Goal: Task Accomplishment & Management: Complete application form

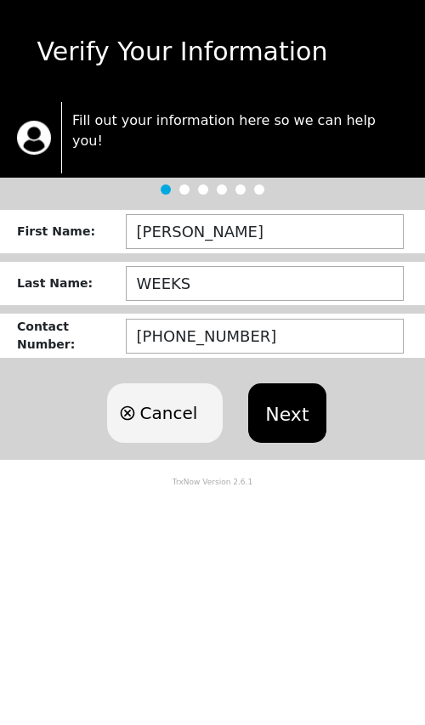
click at [299, 391] on button "Next" at bounding box center [286, 414] width 77 height 60
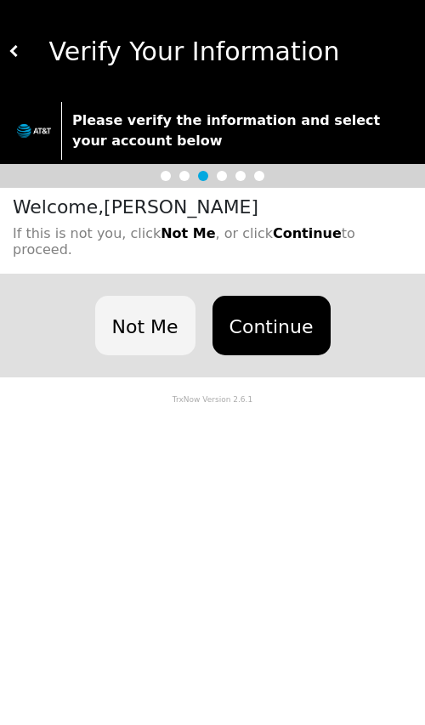
click at [298, 296] on button "Continue" at bounding box center [272, 326] width 118 height 60
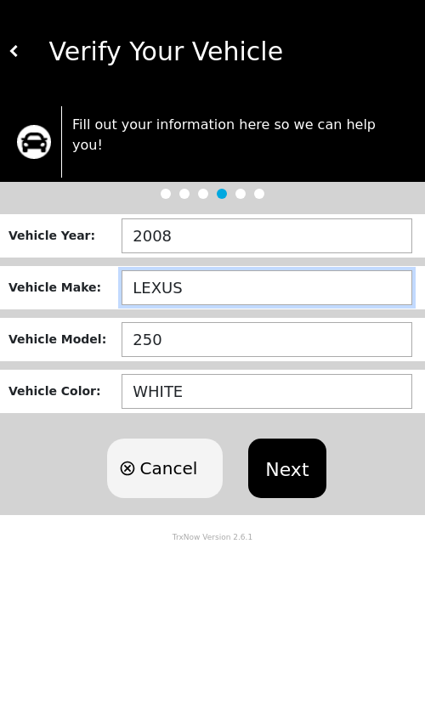
click at [310, 270] on input "LEXUS" at bounding box center [267, 287] width 291 height 35
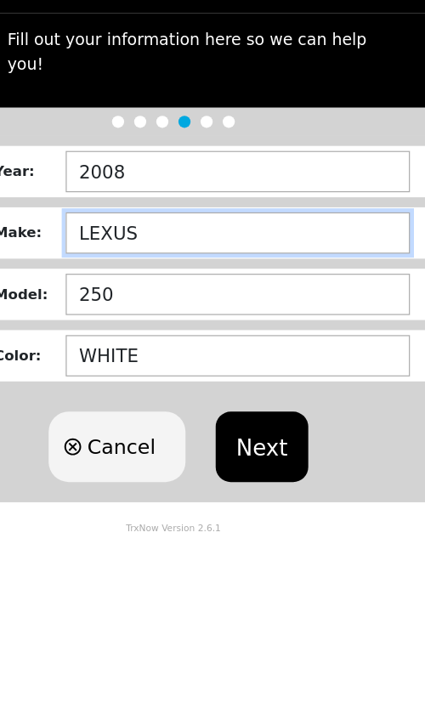
click at [247, 270] on input "LEXUS" at bounding box center [267, 287] width 291 height 35
type input "L"
type input "2011"
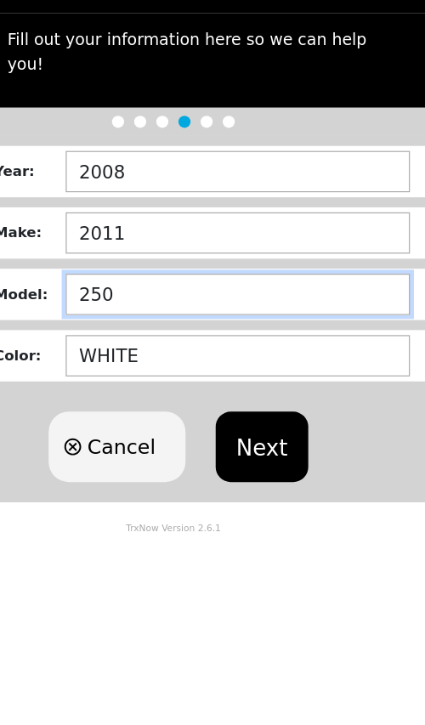
click at [258, 322] on input "250" at bounding box center [267, 339] width 291 height 35
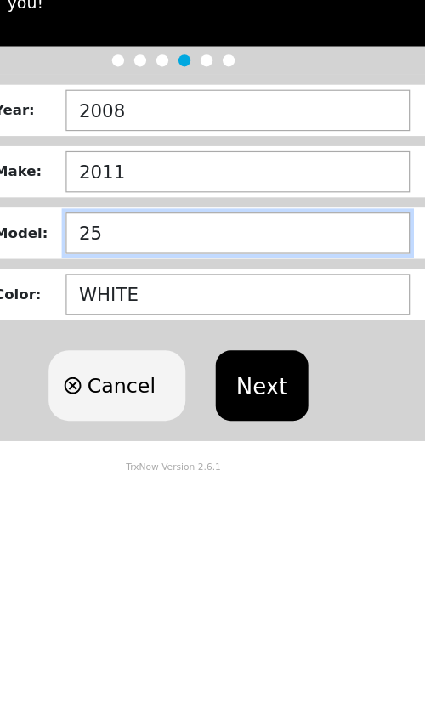
type input "2"
type input "TAHOE"
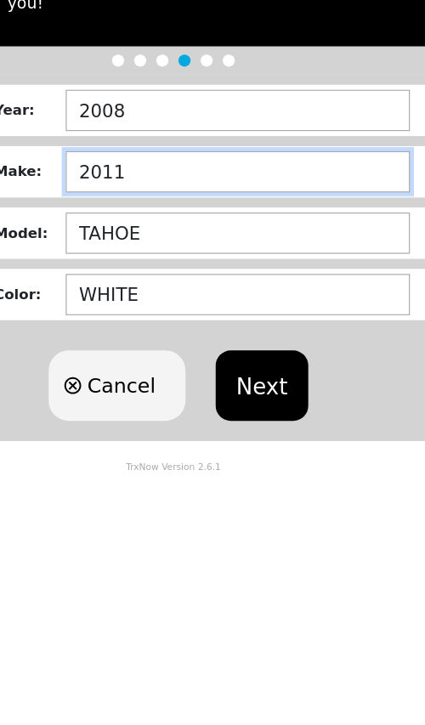
click at [238, 270] on input "2011" at bounding box center [267, 287] width 291 height 35
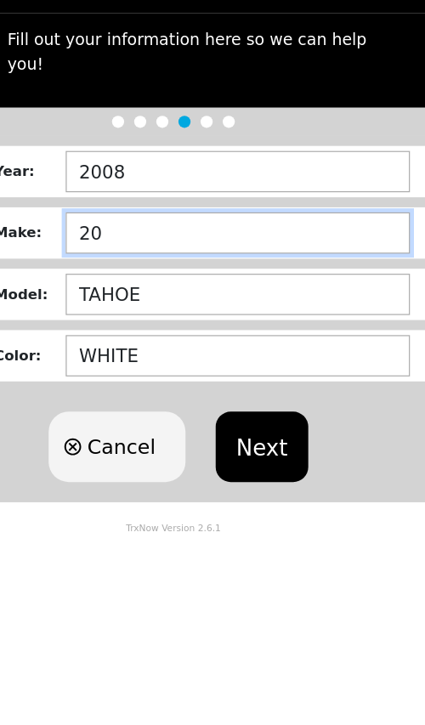
type input "2"
type input "CHEVY"
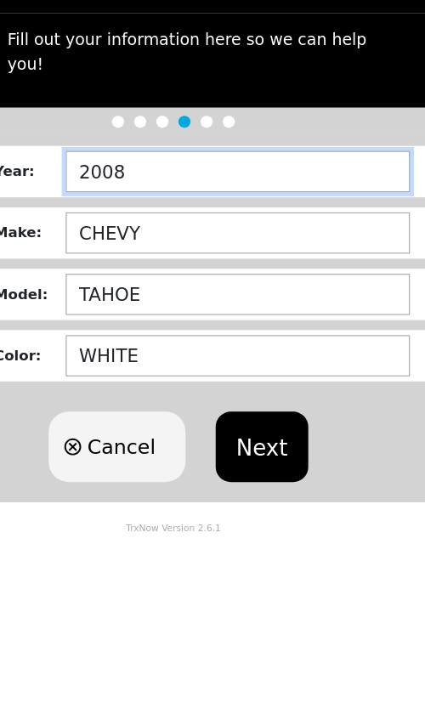
click at [248, 219] on input "2008" at bounding box center [267, 236] width 291 height 35
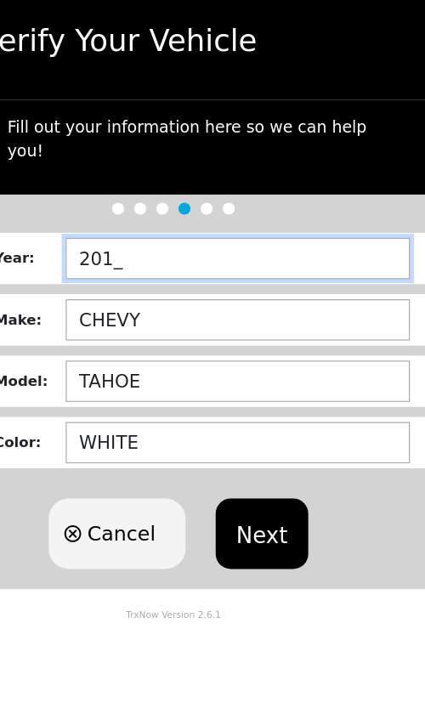
type input "2011"
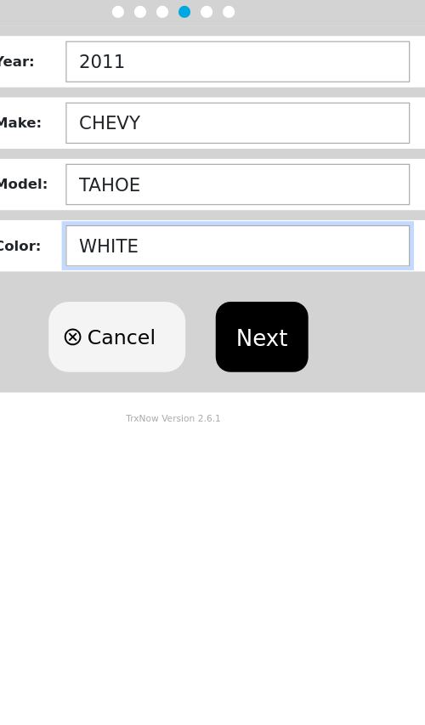
click at [260, 374] on input "WHITE" at bounding box center [267, 391] width 291 height 35
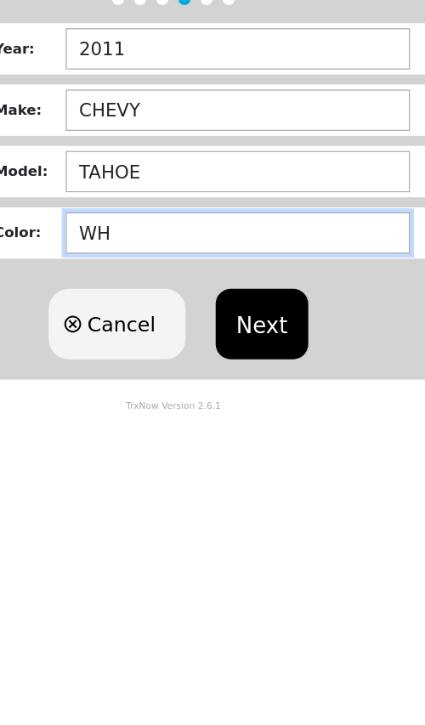
type input "W"
type input "BLACK"
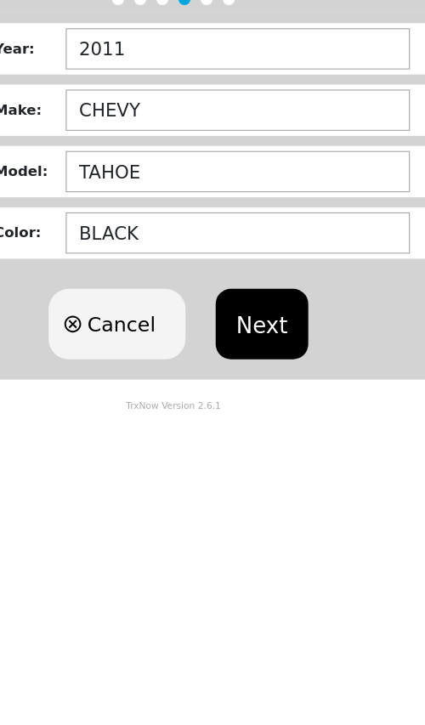
click at [248, 439] on button "Next" at bounding box center [286, 469] width 77 height 60
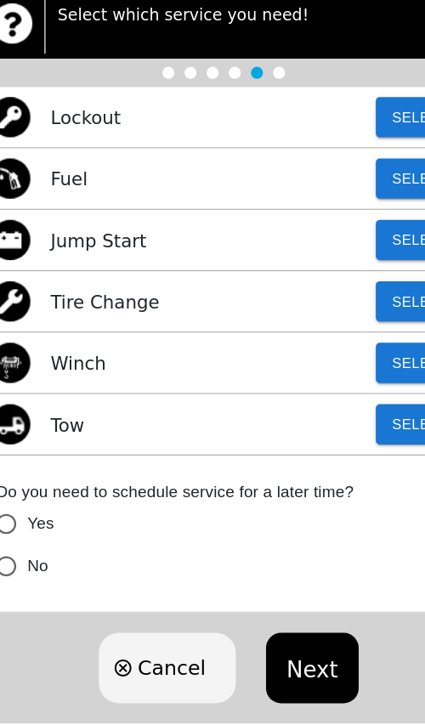
click at [344, 246] on button "Select" at bounding box center [379, 263] width 76 height 34
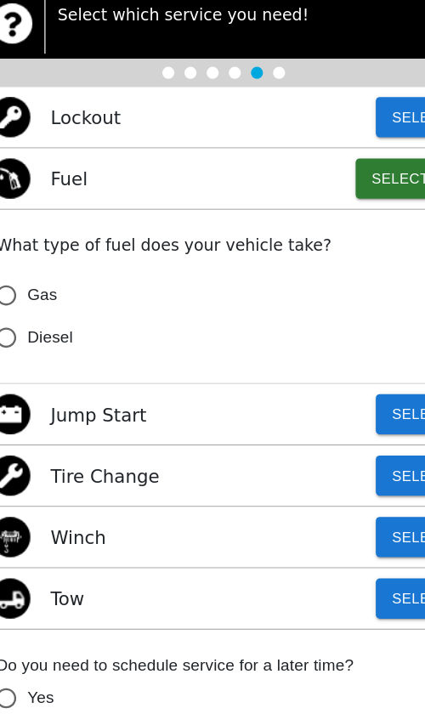
click at [47, 351] on span "Gas" at bounding box center [60, 361] width 26 height 20
click at [45, 344] on input "Gas" at bounding box center [29, 362] width 36 height 36
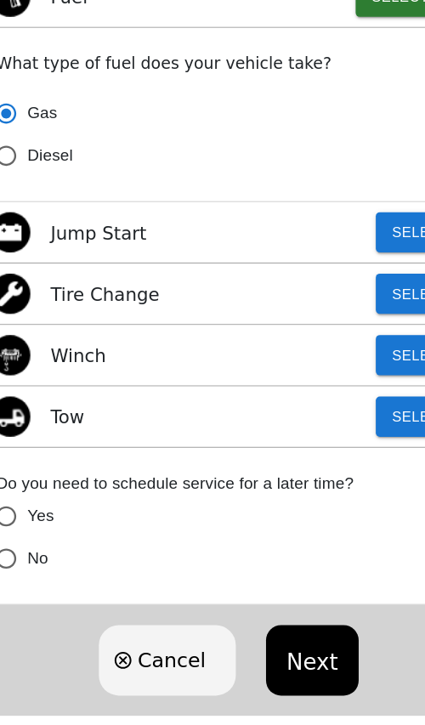
scroll to position [173, 0]
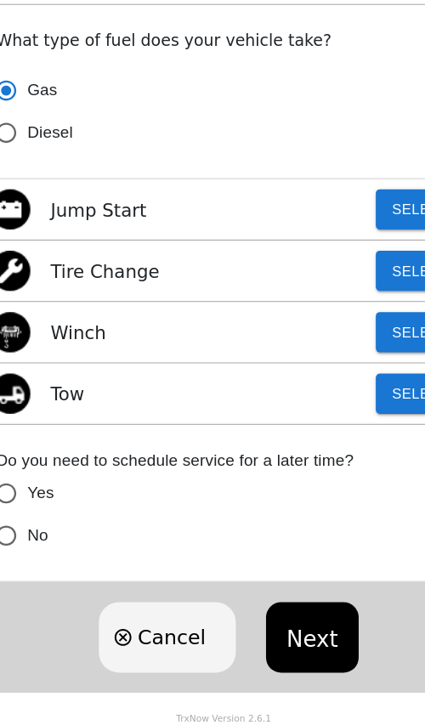
click at [272, 621] on button "Next" at bounding box center [286, 651] width 77 height 60
radio input "true"
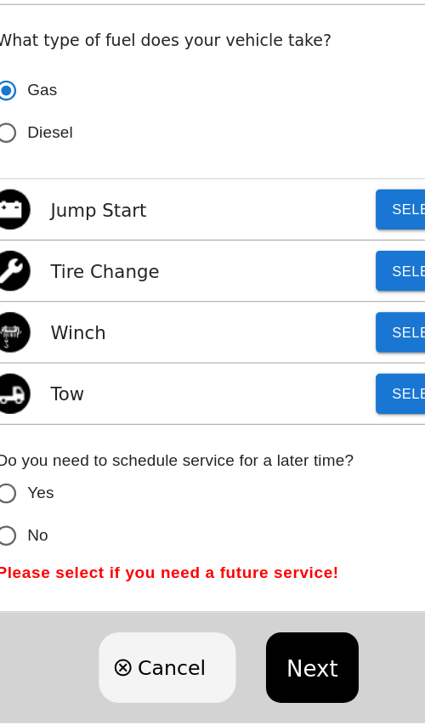
click at [47, 555] on span "No" at bounding box center [56, 565] width 18 height 20
click at [31, 547] on input "No" at bounding box center [29, 565] width 36 height 36
radio input "false"
click at [261, 646] on button "Next" at bounding box center [286, 676] width 77 height 60
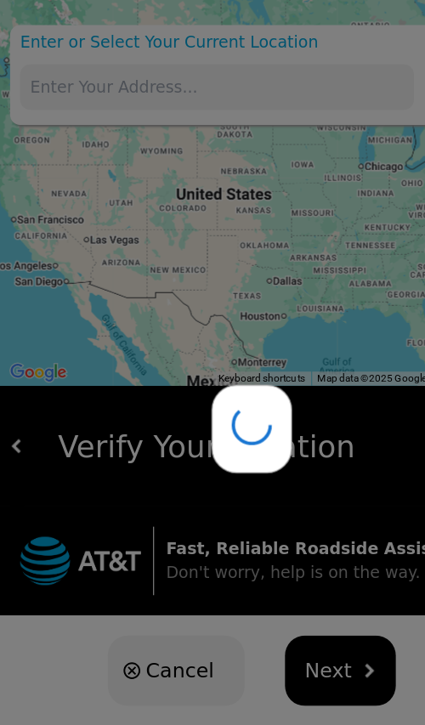
type input "1575 Edd Rd, Dallas, TX 75253, USA"
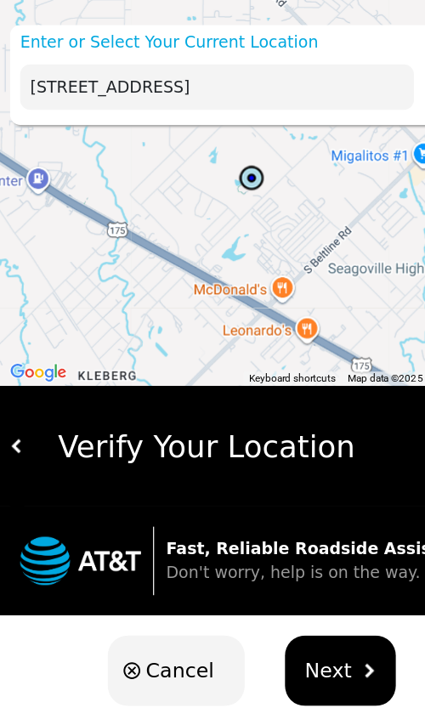
click at [291, 560] on span "Next" at bounding box center [278, 567] width 40 height 26
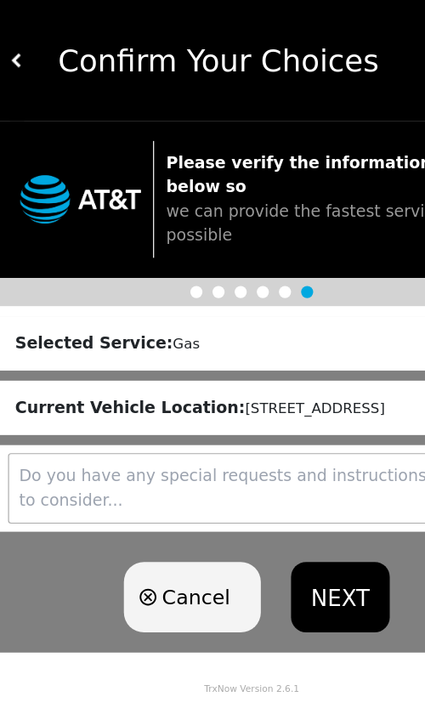
click at [295, 501] on button "NEXT" at bounding box center [287, 505] width 83 height 60
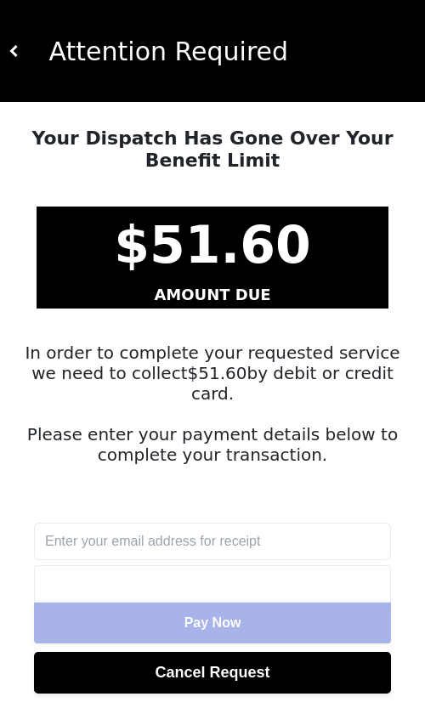
click at [110, 527] on input "text" at bounding box center [212, 541] width 357 height 37
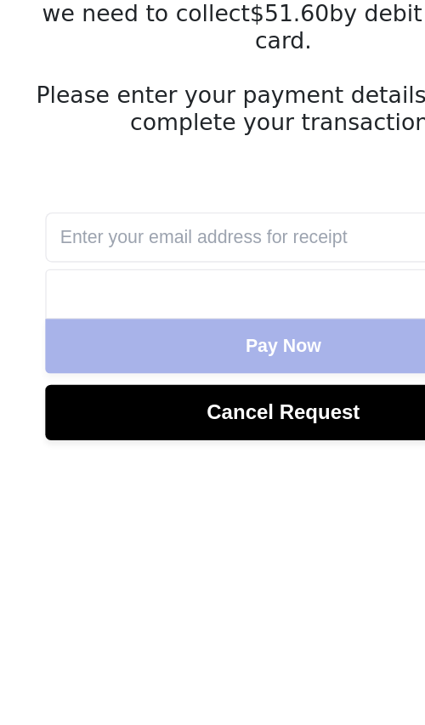
type input "[EMAIL_ADDRESS][DOMAIN_NAME]"
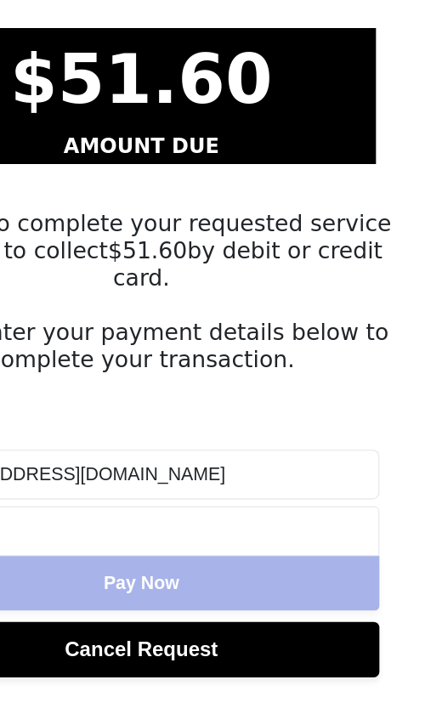
scroll to position [6, 0]
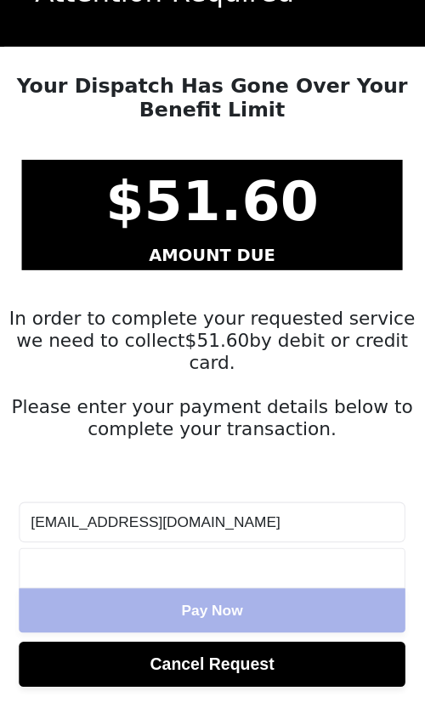
click at [225, 560] on div at bounding box center [212, 578] width 357 height 37
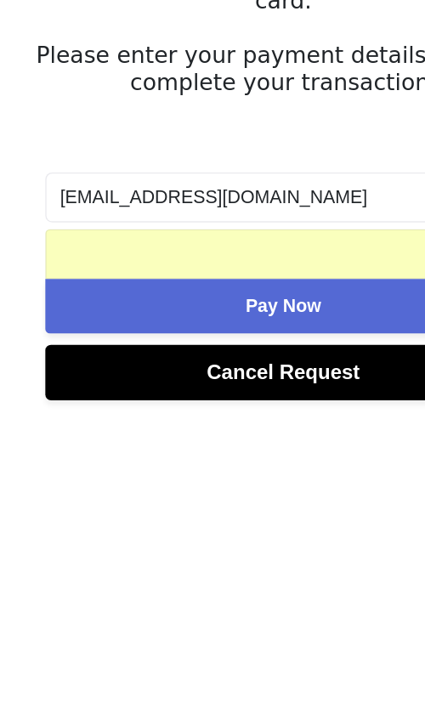
click at [266, 597] on button "Pay Now" at bounding box center [212, 617] width 357 height 41
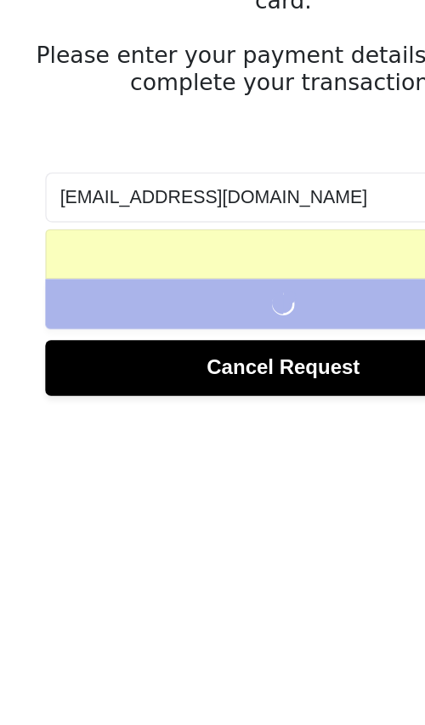
scroll to position [3, 0]
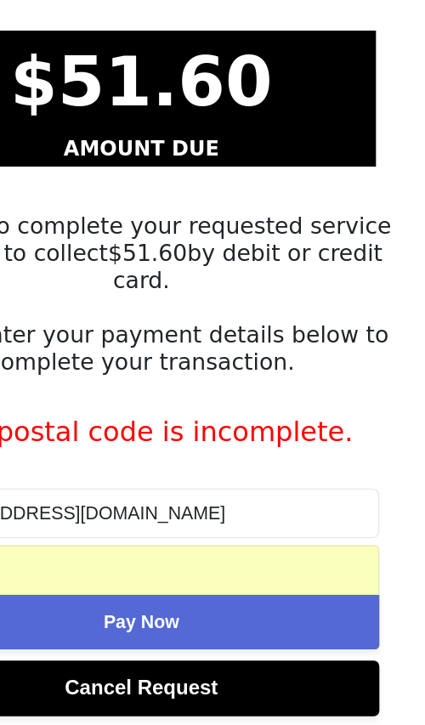
click at [224, 628] on button "Pay Now" at bounding box center [212, 648] width 357 height 41
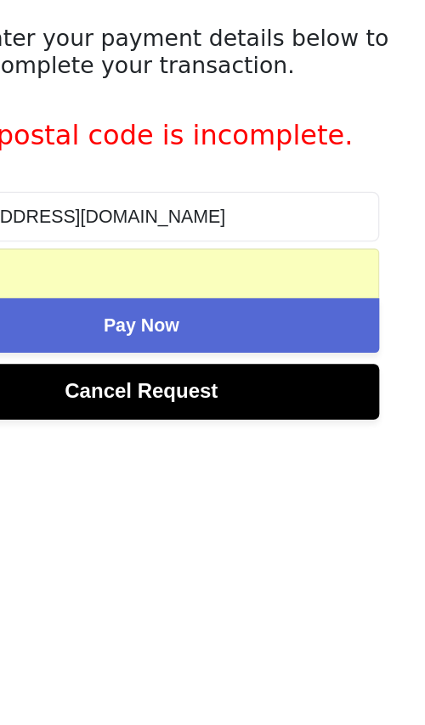
scroll to position [6, 0]
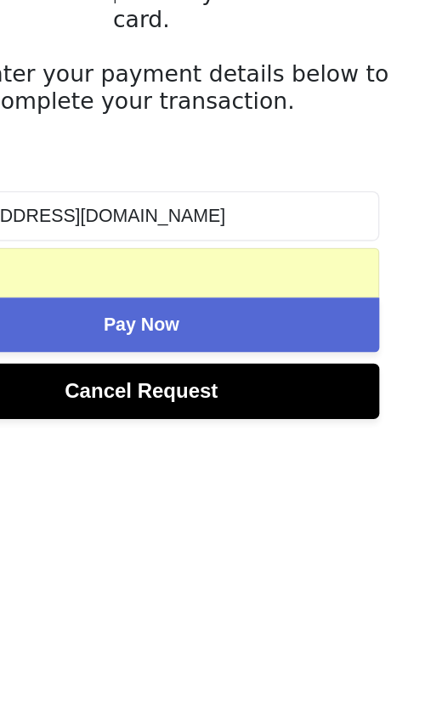
click at [220, 597] on button "Pay Now" at bounding box center [212, 617] width 357 height 41
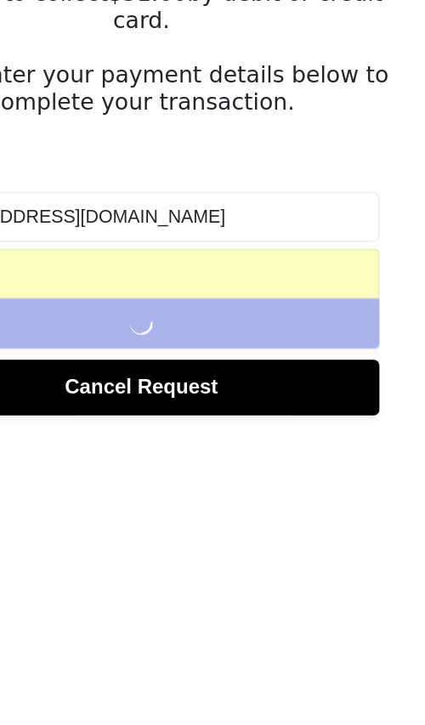
scroll to position [3, 0]
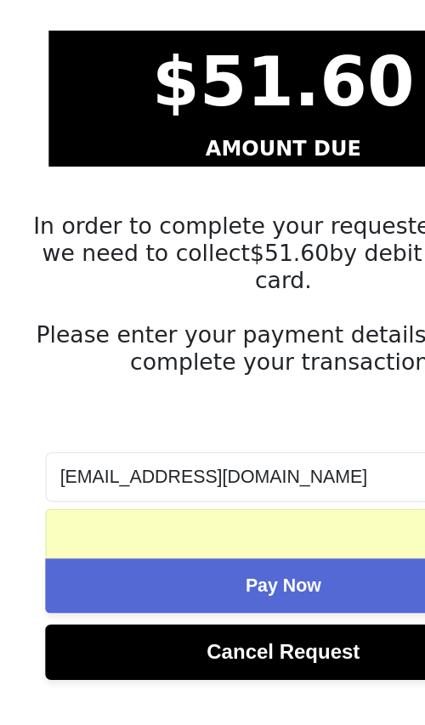
click at [253, 600] on button "Pay Now" at bounding box center [212, 620] width 357 height 41
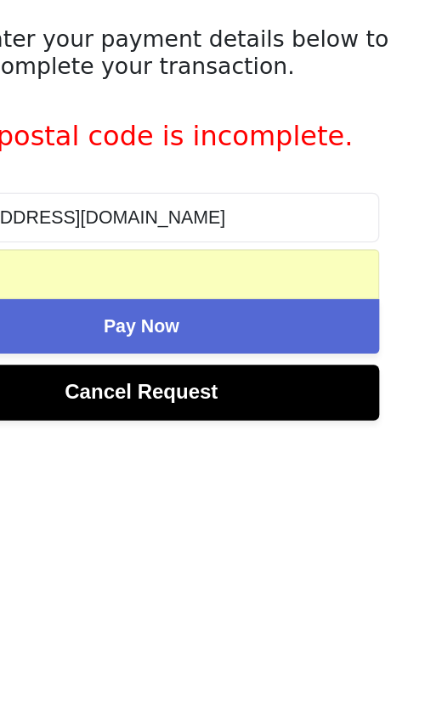
scroll to position [6, 0]
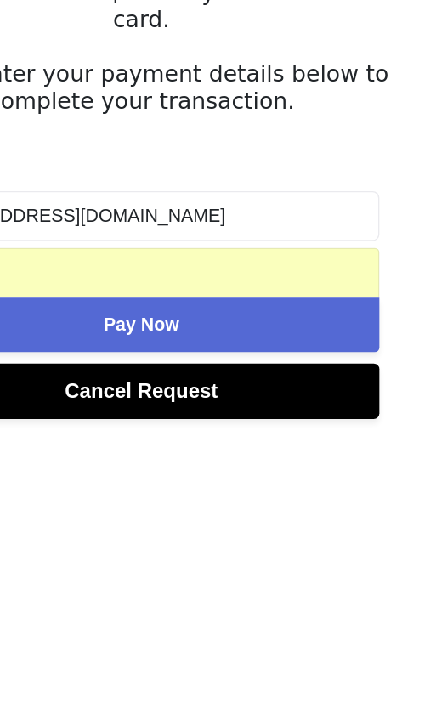
click at [218, 597] on button "Pay Now" at bounding box center [212, 617] width 357 height 41
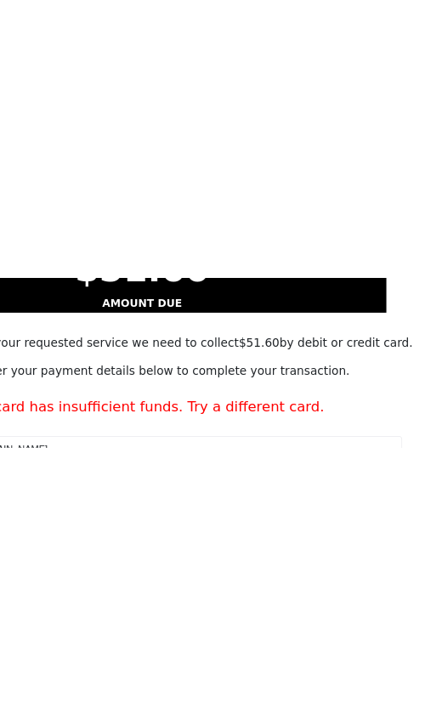
scroll to position [50, 0]
